Goal: Transaction & Acquisition: Book appointment/travel/reservation

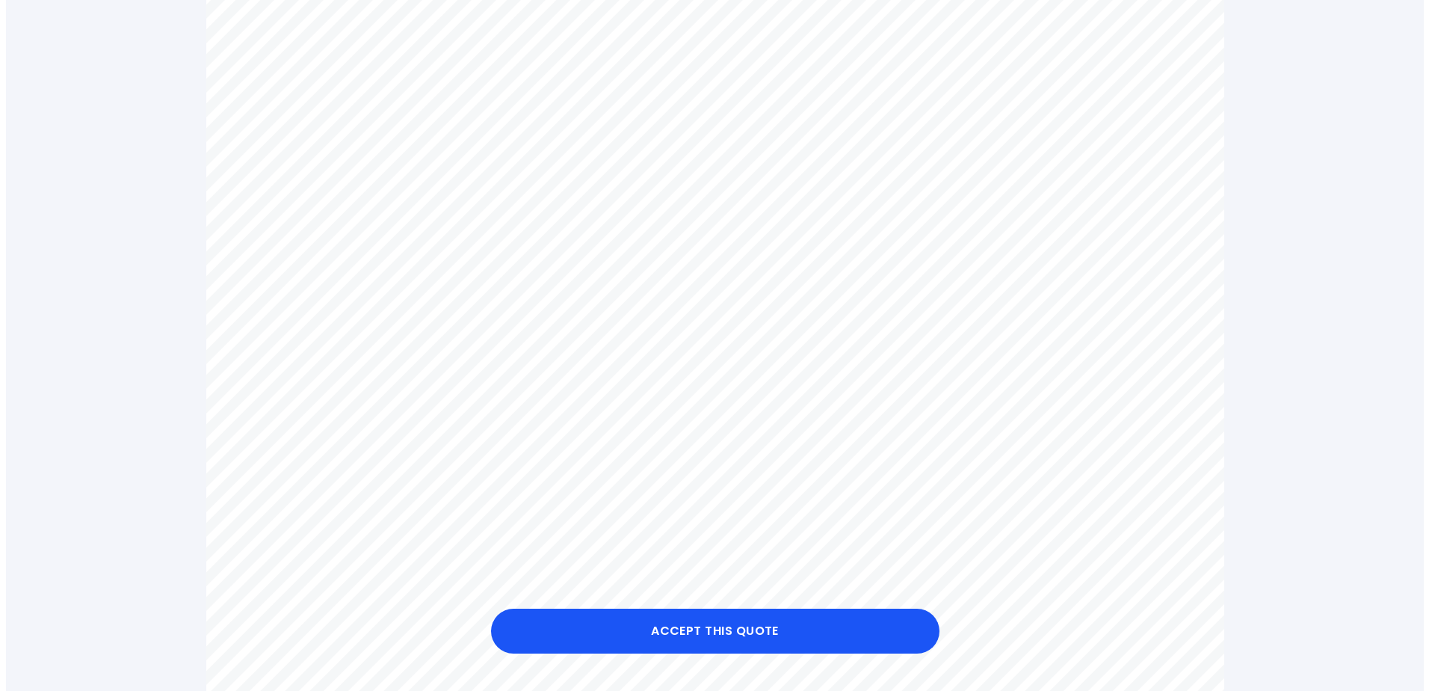
scroll to position [523, 0]
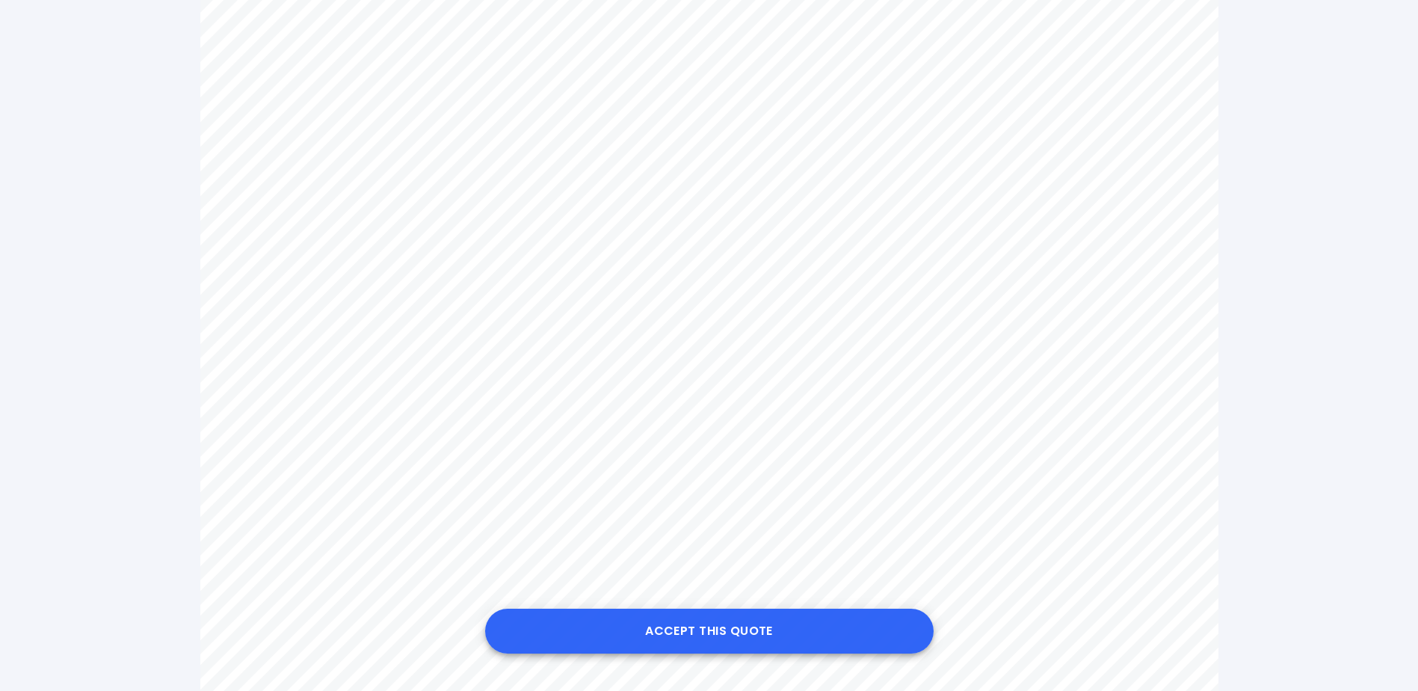
click at [750, 627] on button "Accept this Quote" at bounding box center [709, 630] width 448 height 45
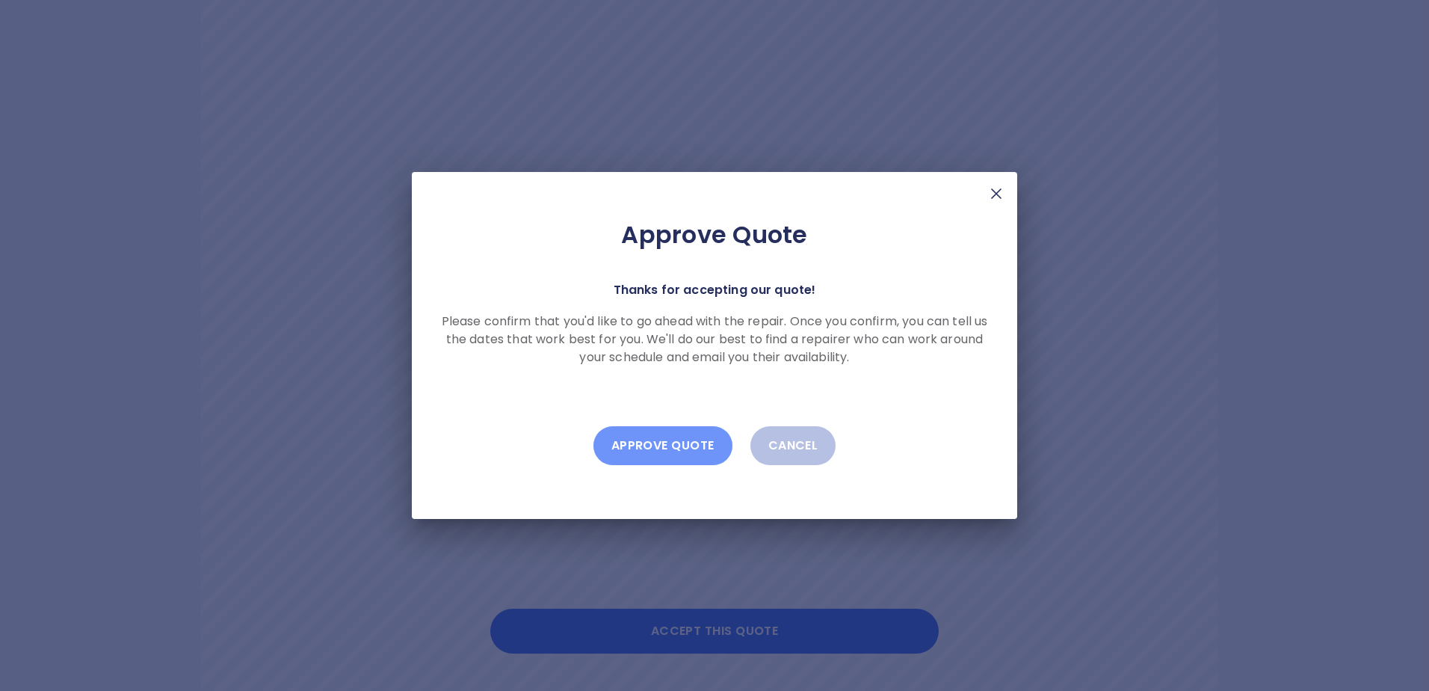
click at [679, 439] on button "Approve Quote" at bounding box center [663, 445] width 139 height 39
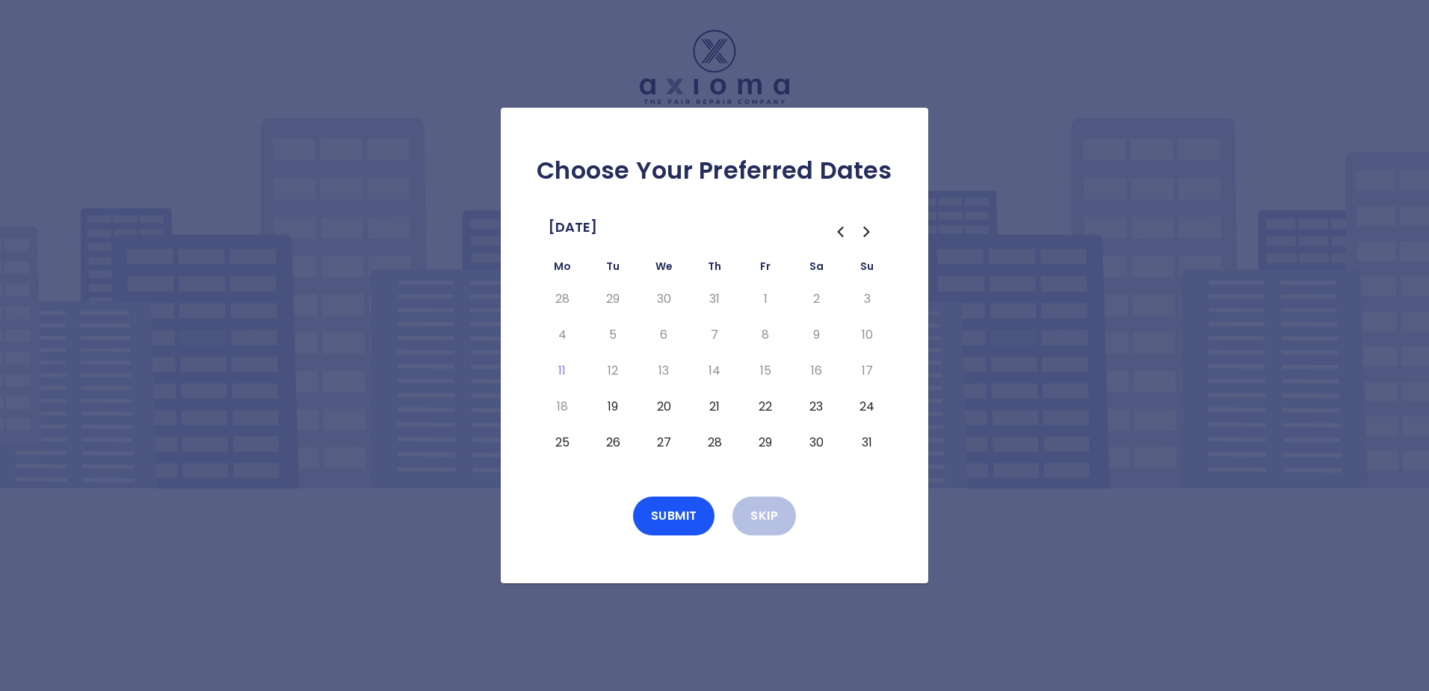
click at [819, 404] on button "23" at bounding box center [816, 407] width 27 height 24
click at [869, 404] on button "24" at bounding box center [867, 407] width 27 height 24
click at [563, 440] on button "25" at bounding box center [562, 443] width 27 height 24
click at [564, 440] on button "25" at bounding box center [562, 443] width 27 height 24
click at [612, 404] on button "19" at bounding box center [612, 407] width 27 height 24
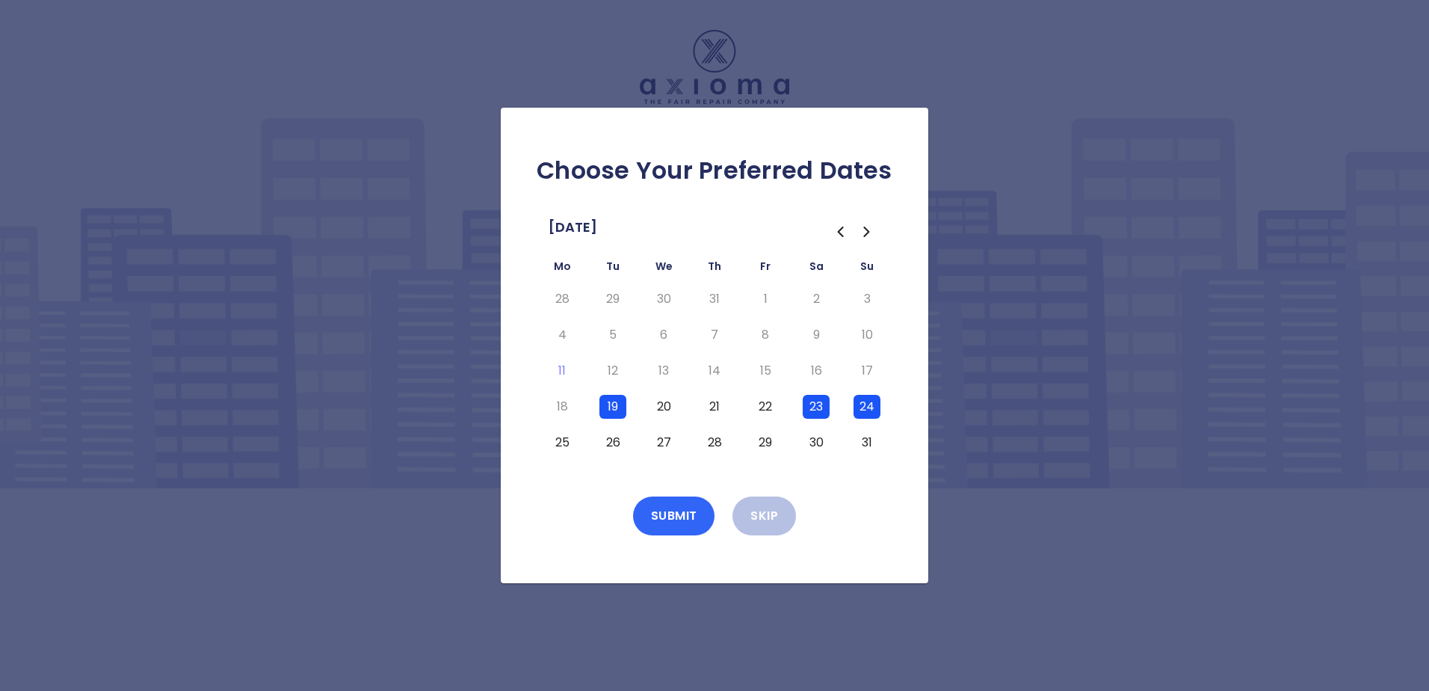
click at [671, 512] on button "Submit" at bounding box center [674, 515] width 82 height 39
